Goal: Navigation & Orientation: Find specific page/section

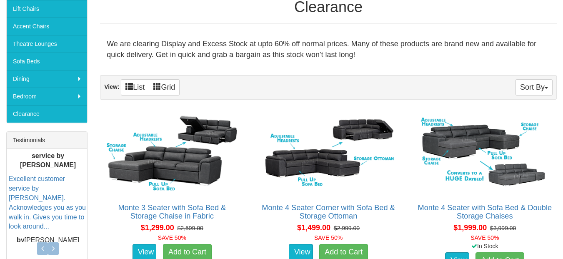
scroll to position [222, 0]
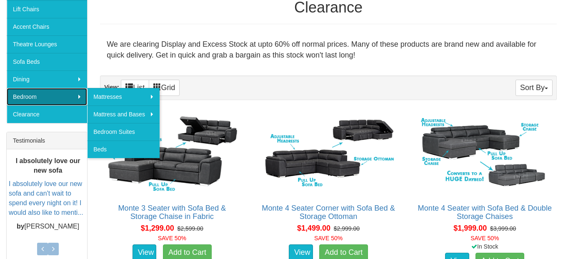
click at [32, 98] on link "Bedroom" at bounding box center [47, 96] width 80 height 17
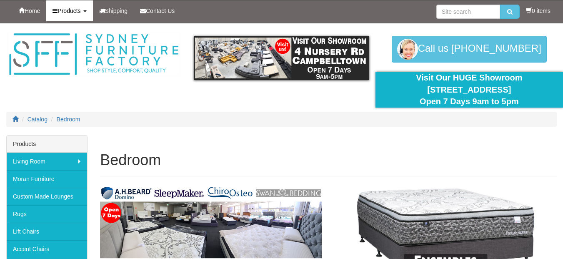
click at [57, 11] on icon at bounding box center [54, 11] width 5 height 6
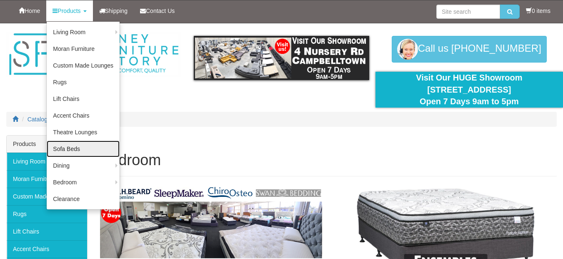
click at [70, 150] on link "Sofa Beds" at bounding box center [83, 148] width 73 height 17
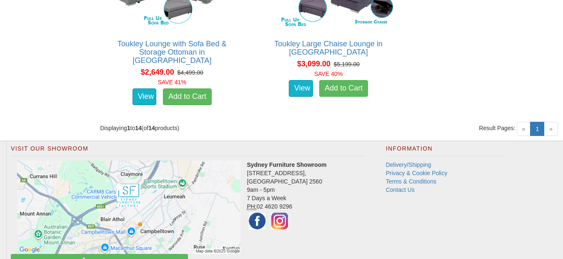
scroll to position [1310, 0]
